Goal: Navigation & Orientation: Find specific page/section

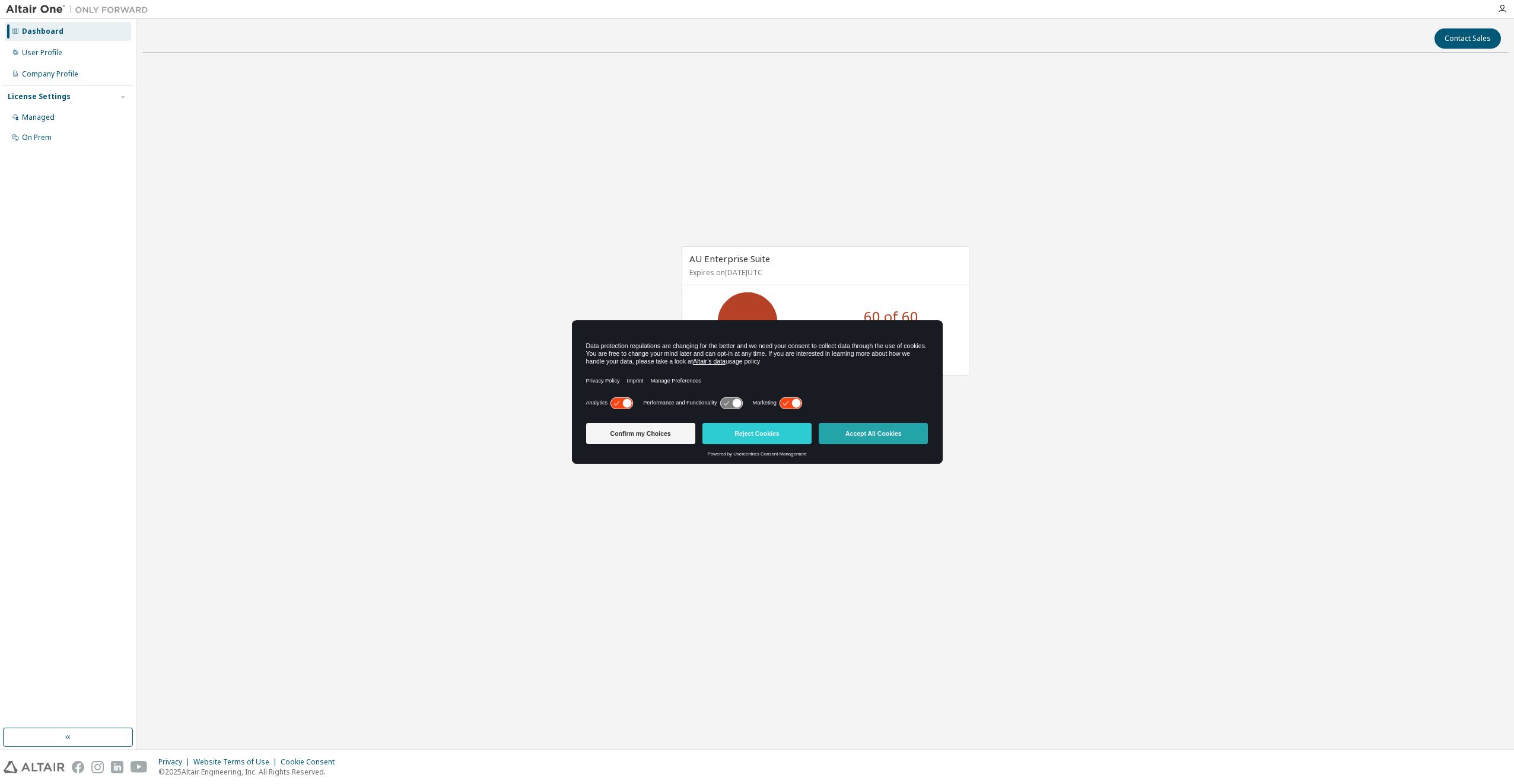
drag, startPoint x: 844, startPoint y: 327, endPoint x: 866, endPoint y: 436, distance: 111.2
click at [866, 436] on div "Data protection regulations are changing for the better and we need your consen…" at bounding box center [757, 392] width 371 height 144
drag, startPoint x: 866, startPoint y: 436, endPoint x: 821, endPoint y: 328, distance: 117.0
click at [821, 328] on div "Data protection regulations are changing for the better and we need your consen…" at bounding box center [757, 358] width 371 height 74
click at [761, 433] on button "Reject Cookies" at bounding box center [757, 433] width 109 height 21
